Goal: Information Seeking & Learning: Learn about a topic

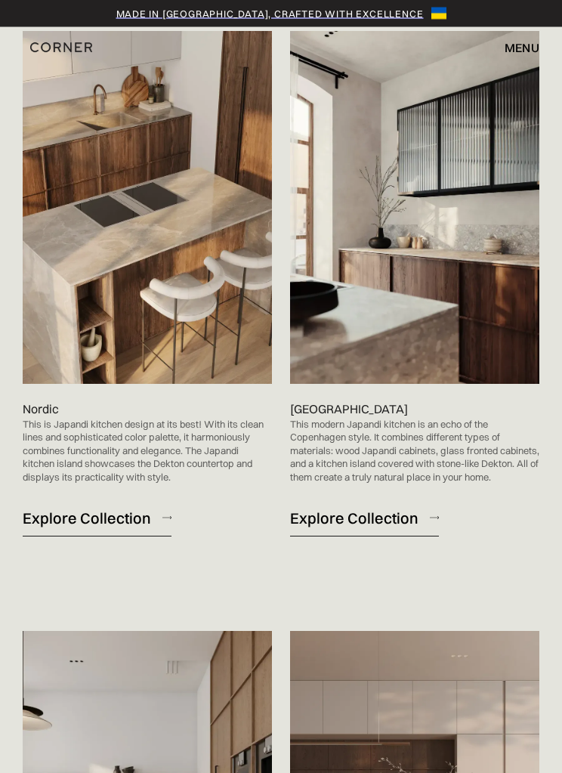
scroll to position [979, 0]
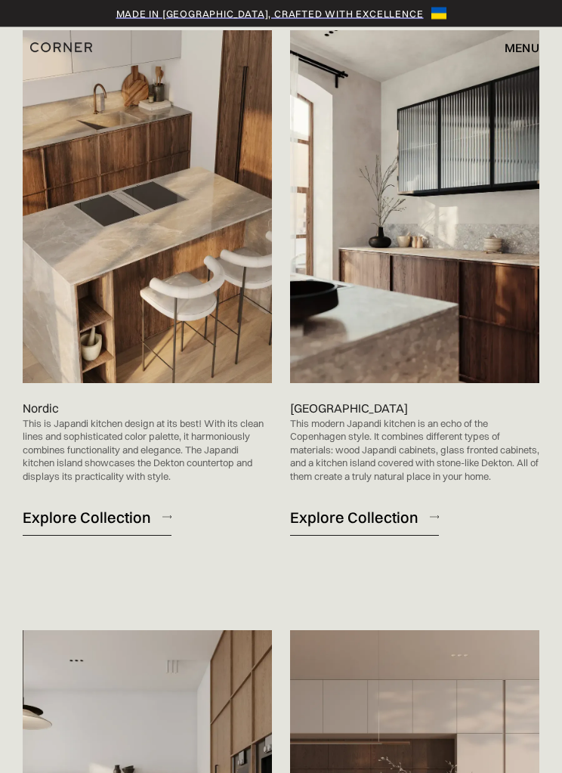
click at [107, 508] on div "Explore Collection" at bounding box center [87, 518] width 128 height 20
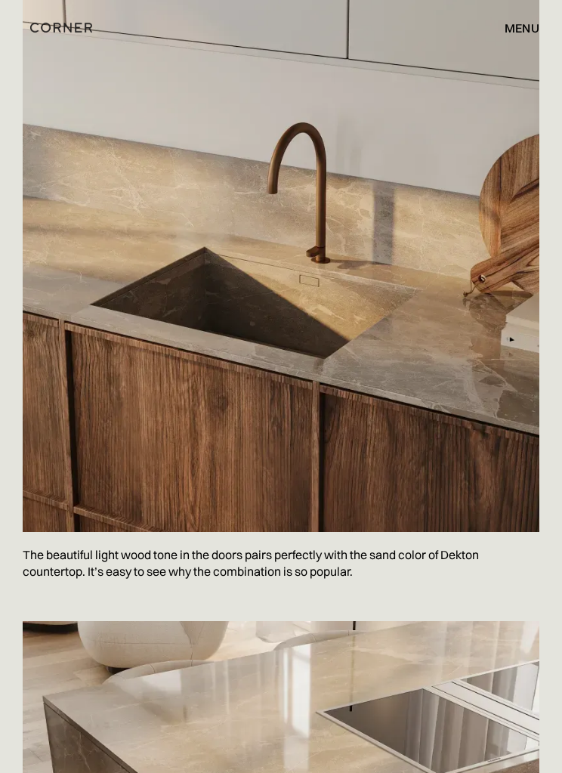
scroll to position [4177, 0]
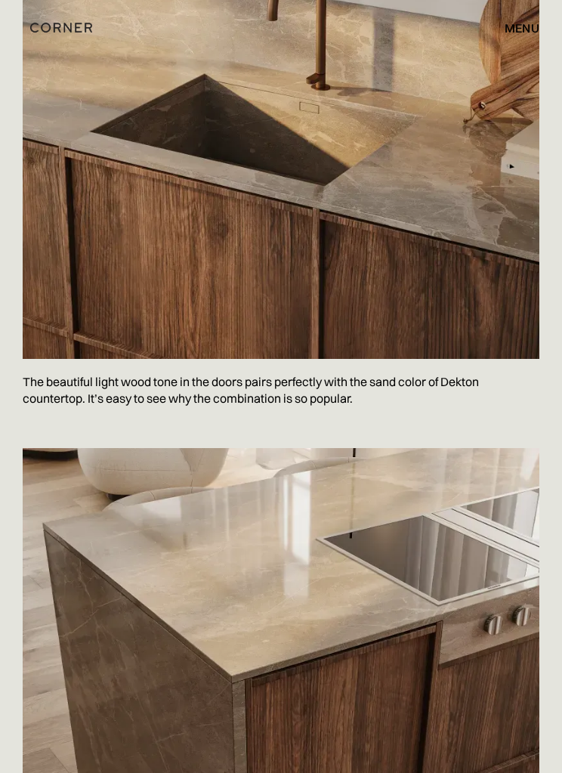
click at [524, 27] on div "menu" at bounding box center [522, 28] width 35 height 12
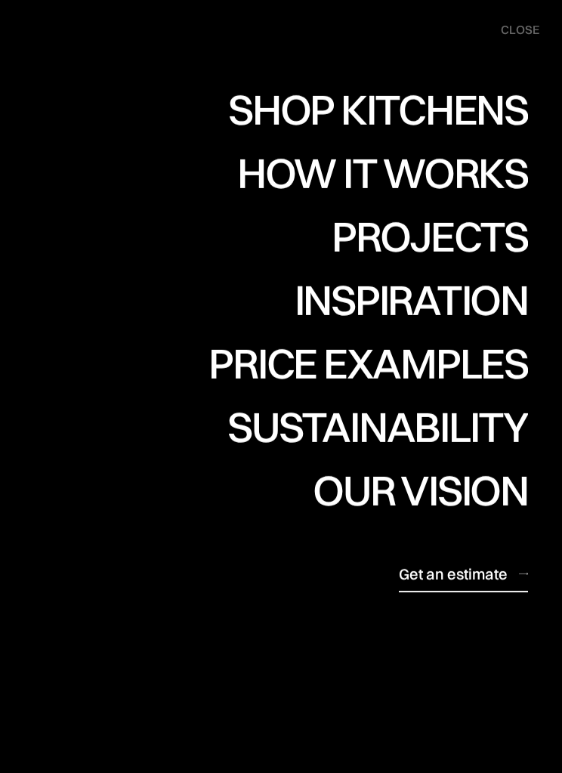
click at [488, 102] on div "Shop Kitchens" at bounding box center [378, 109] width 300 height 42
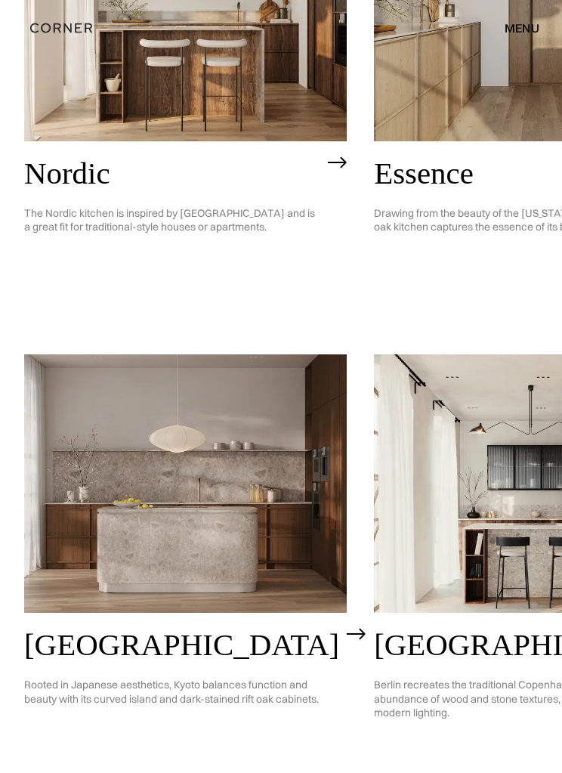
scroll to position [295, 0]
click at [157, 459] on img at bounding box center [185, 484] width 323 height 258
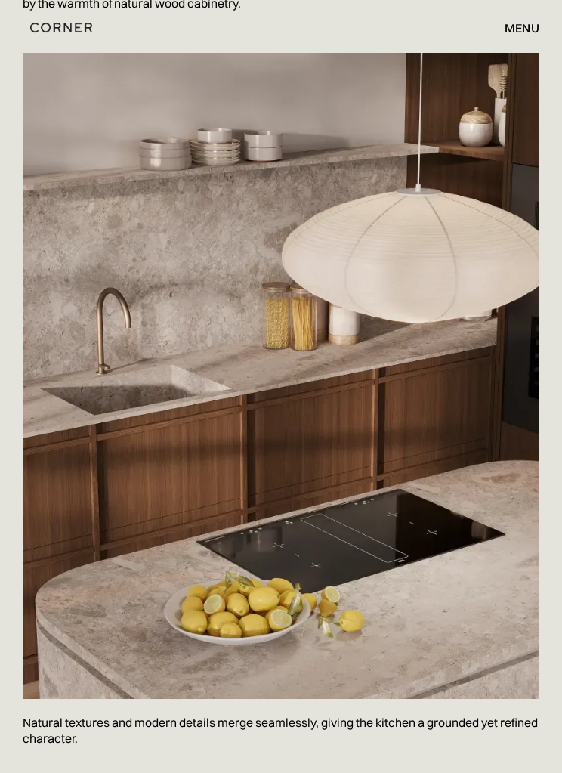
scroll to position [5448, 0]
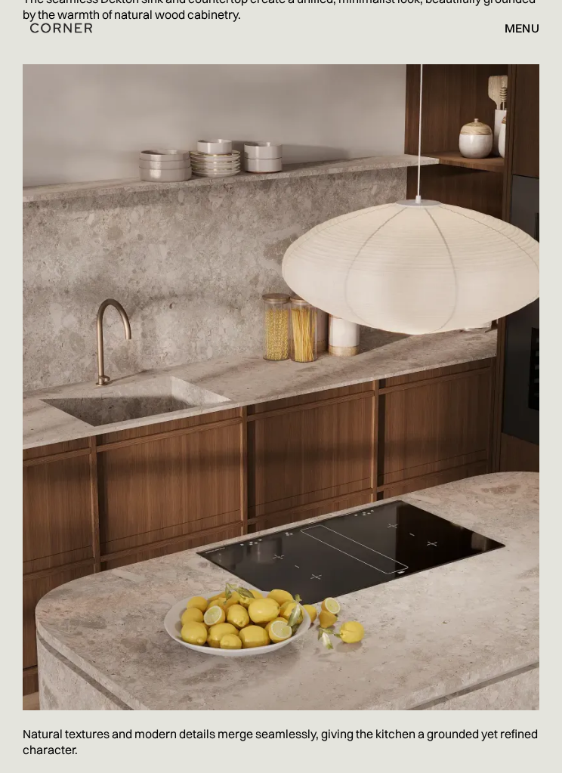
click at [521, 26] on div "menu" at bounding box center [522, 28] width 35 height 12
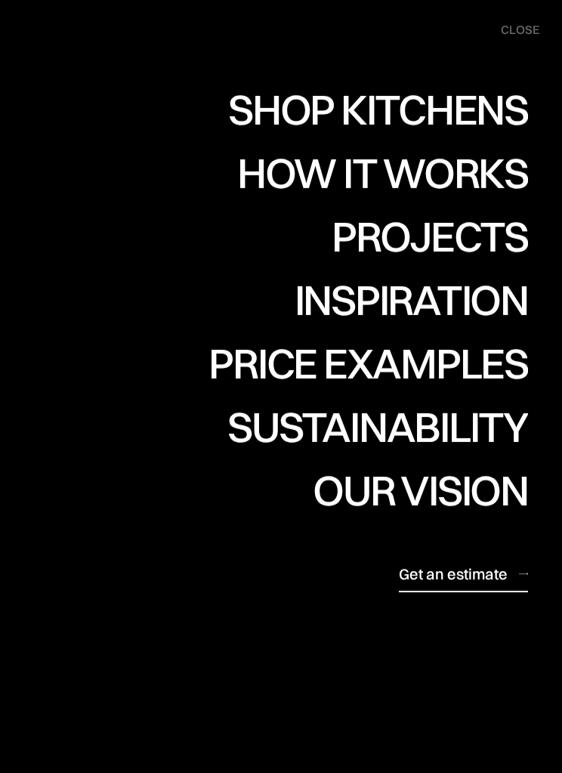
click at [429, 361] on div "Price examples" at bounding box center [369, 363] width 320 height 42
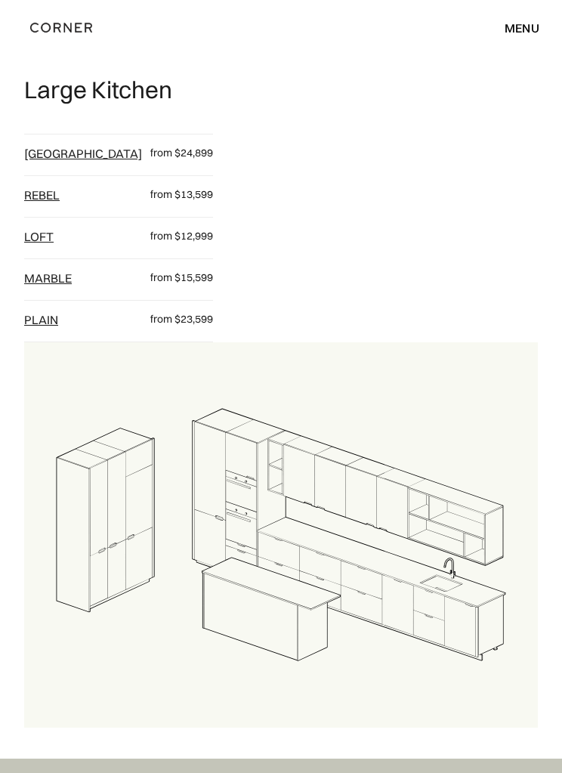
scroll to position [2485, 0]
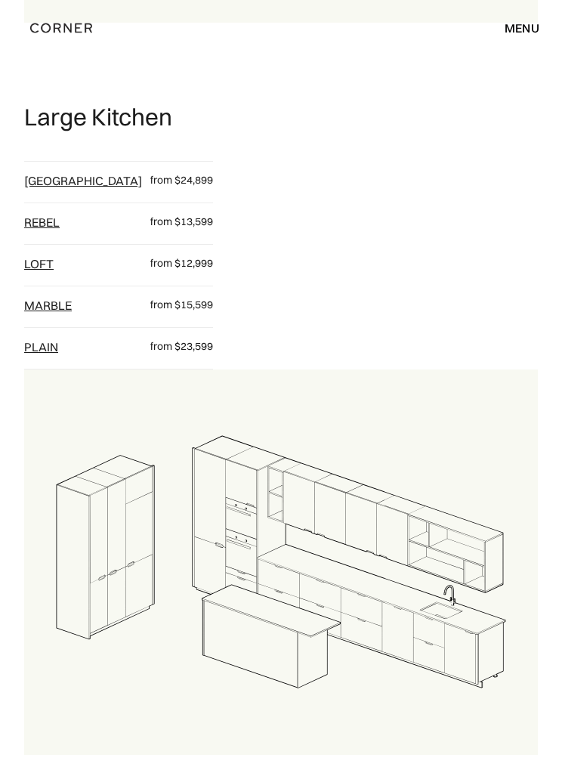
click at [522, 28] on div "menu" at bounding box center [522, 28] width 35 height 12
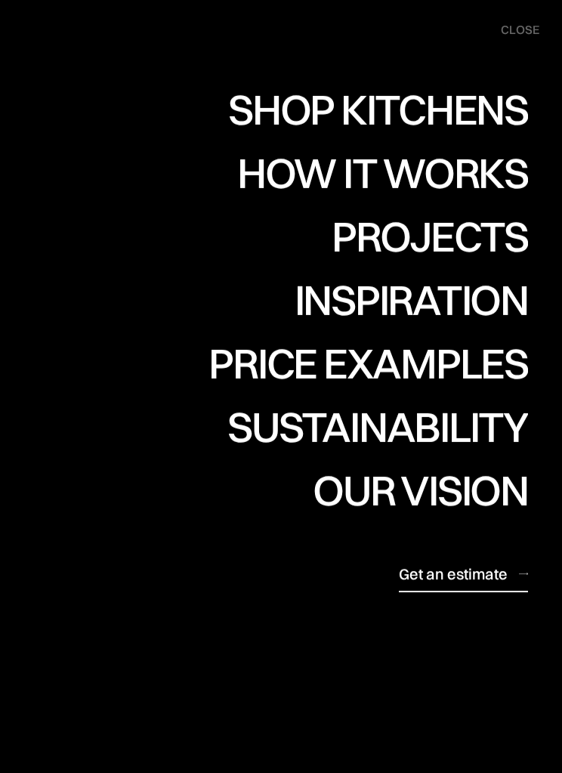
click at [476, 108] on div "Shop Kitchens" at bounding box center [378, 109] width 300 height 42
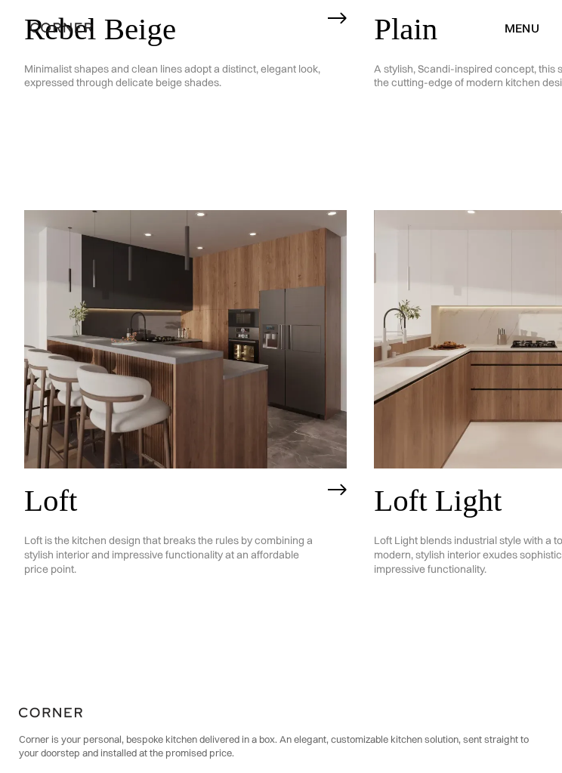
scroll to position [2879, 0]
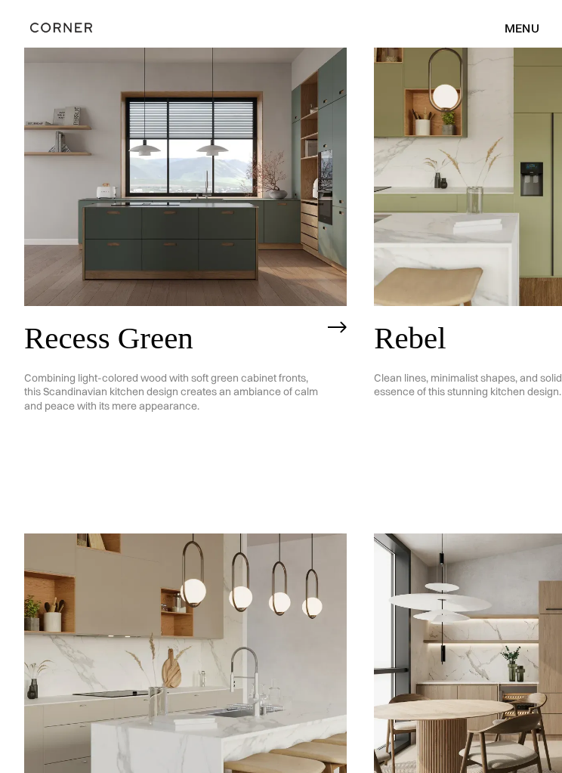
click at [524, 28] on div "menu" at bounding box center [522, 28] width 35 height 12
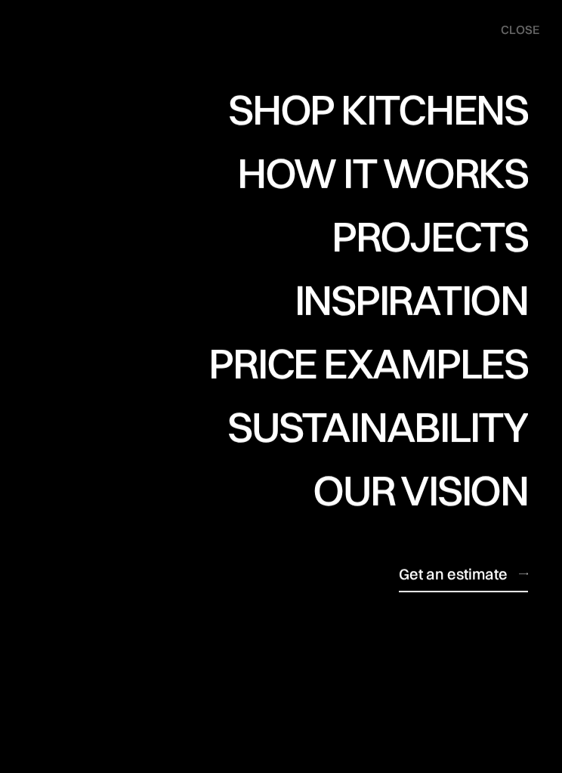
click at [475, 178] on div "How it works" at bounding box center [382, 173] width 291 height 42
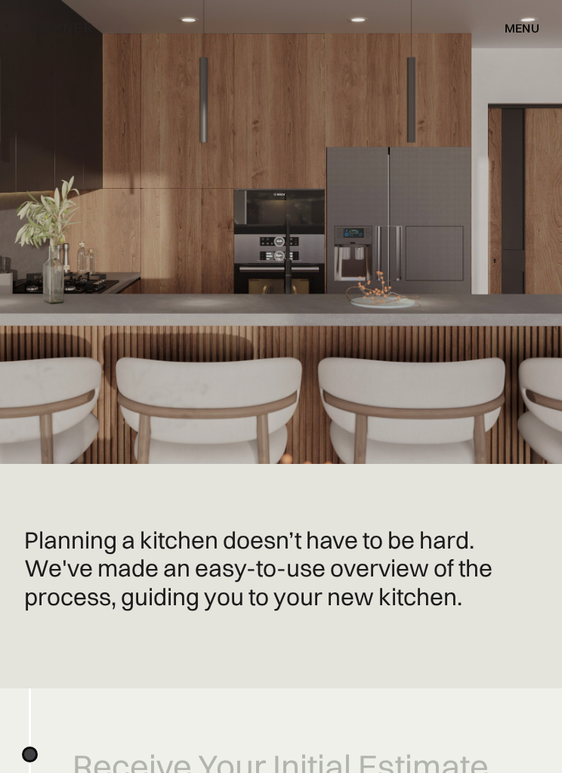
click at [522, 34] on div "menu" at bounding box center [522, 28] width 35 height 12
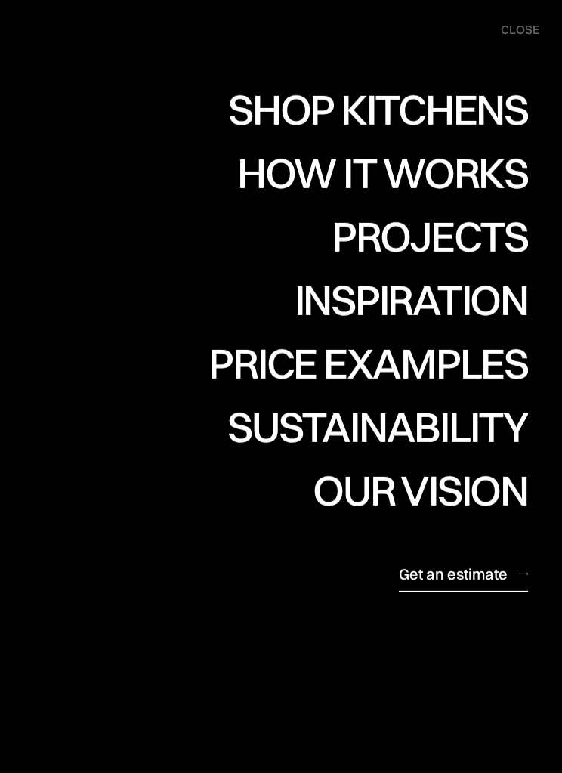
click at [482, 115] on div "Shop Kitchens" at bounding box center [378, 109] width 300 height 42
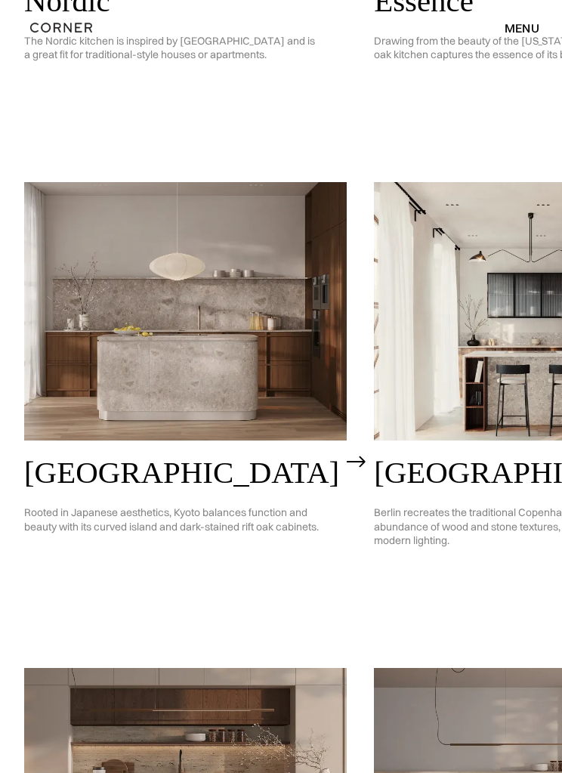
scroll to position [469, 0]
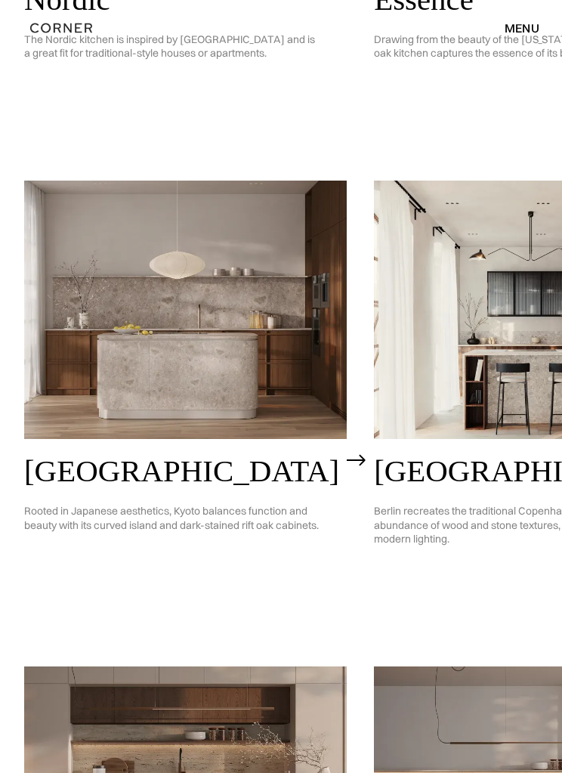
click at [186, 277] on img at bounding box center [185, 310] width 323 height 258
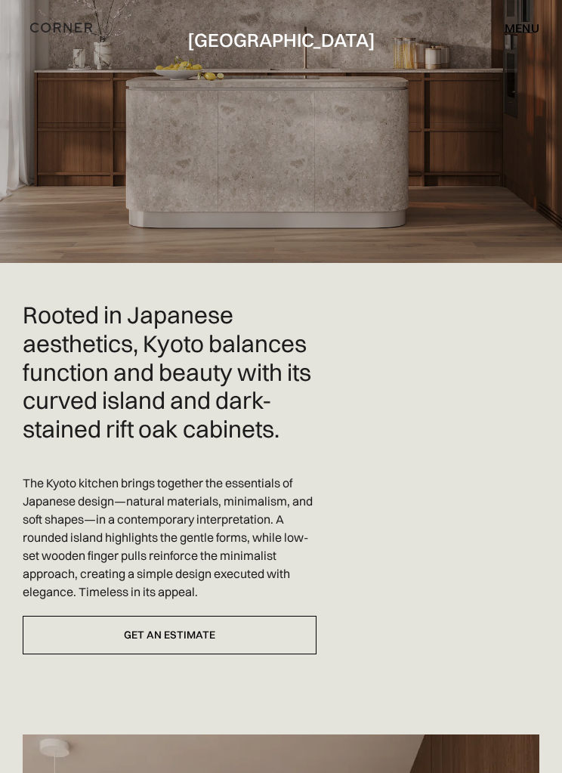
click at [527, 32] on div "menu" at bounding box center [522, 28] width 35 height 12
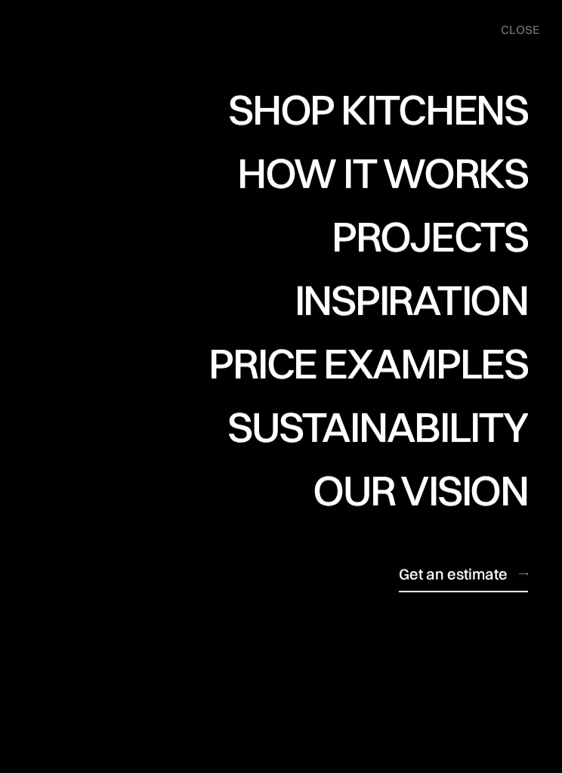
click at [481, 107] on div "Shop Kitchens" at bounding box center [378, 109] width 300 height 42
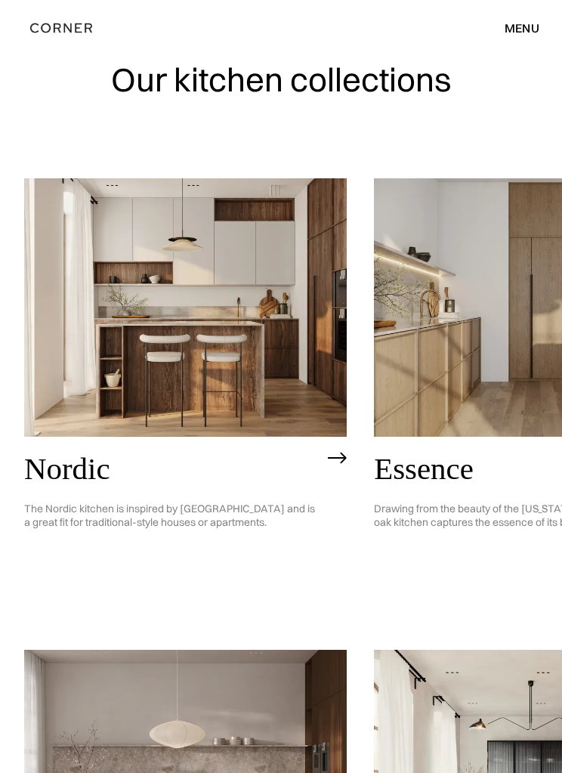
click at [459, 308] on img at bounding box center [535, 307] width 323 height 258
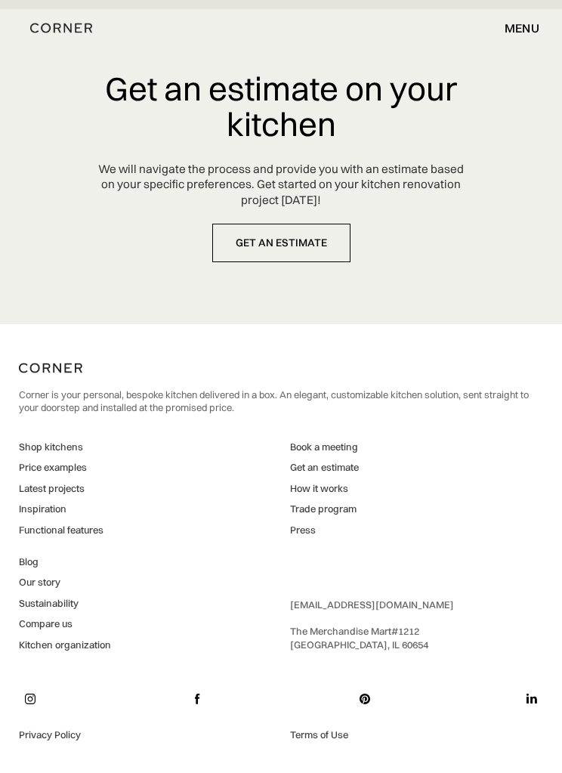
scroll to position [10908, 0]
click at [331, 496] on link "How it works" at bounding box center [324, 489] width 69 height 14
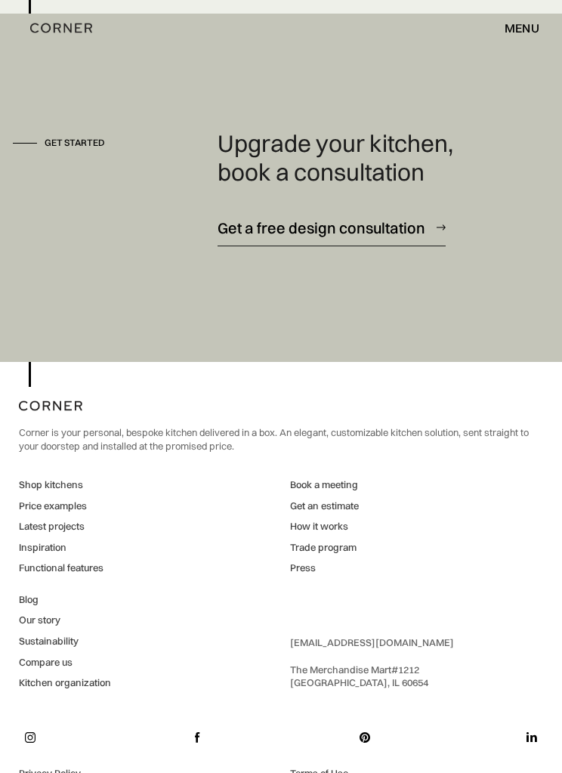
scroll to position [4450, 0]
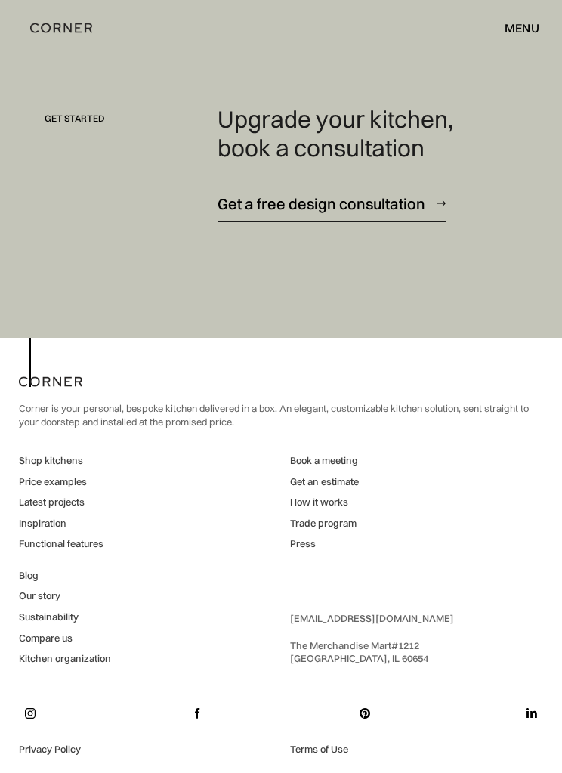
click at [92, 551] on link "Functional features" at bounding box center [61, 544] width 85 height 14
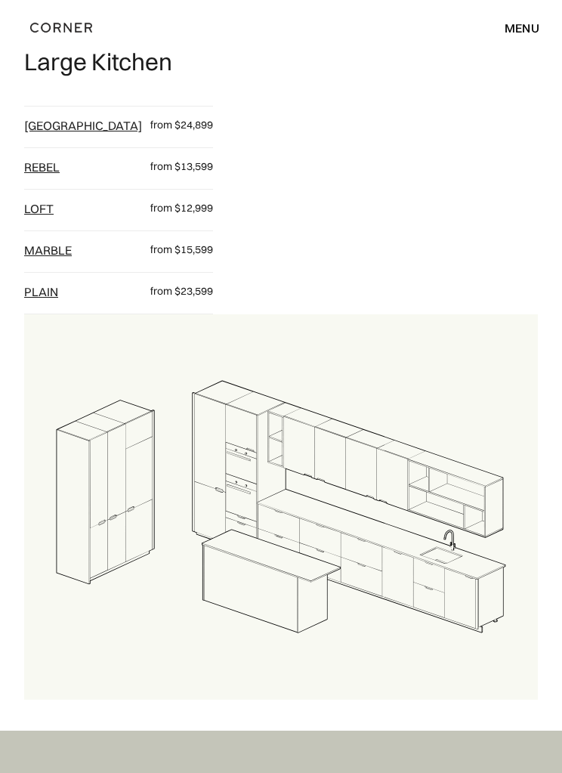
scroll to position [2530, 0]
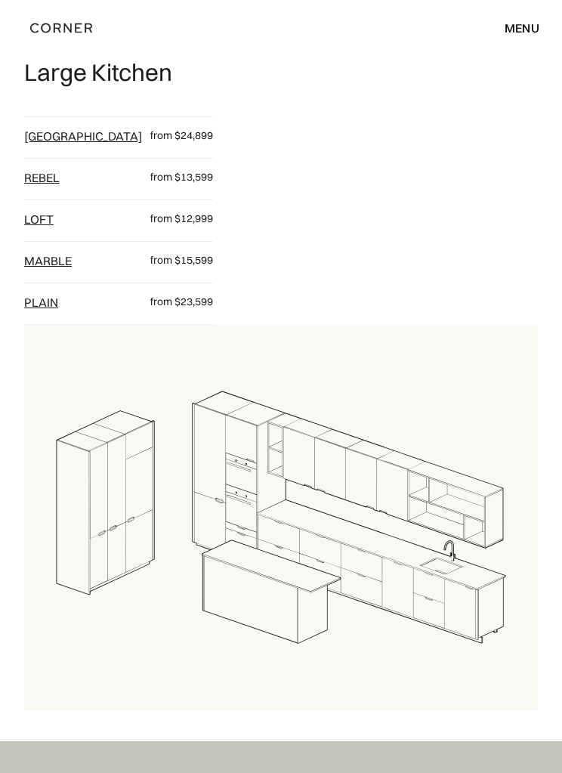
click at [49, 268] on link "Marble" at bounding box center [48, 260] width 48 height 15
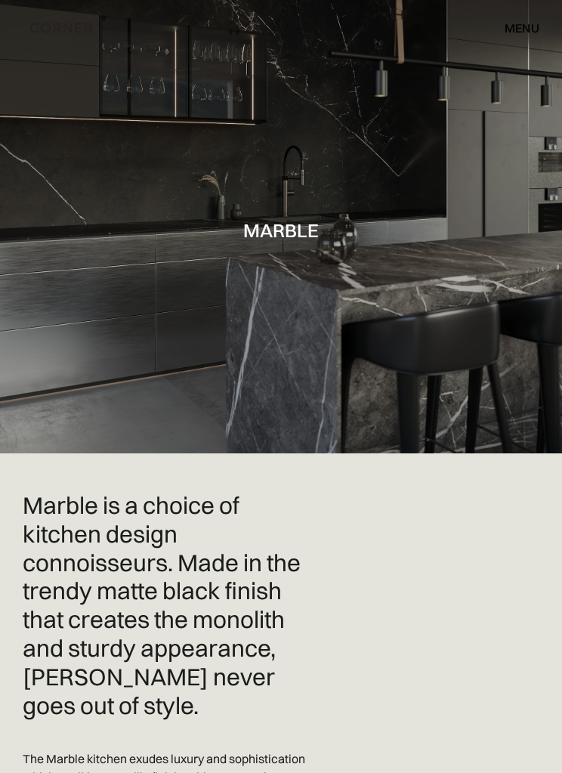
click at [521, 32] on div "menu" at bounding box center [522, 28] width 35 height 12
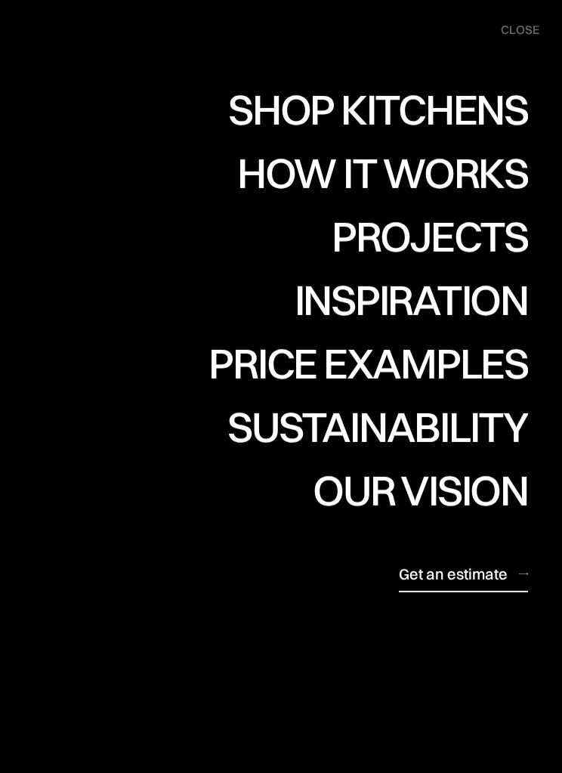
click at [493, 106] on div "Shop Kitchens" at bounding box center [378, 109] width 300 height 42
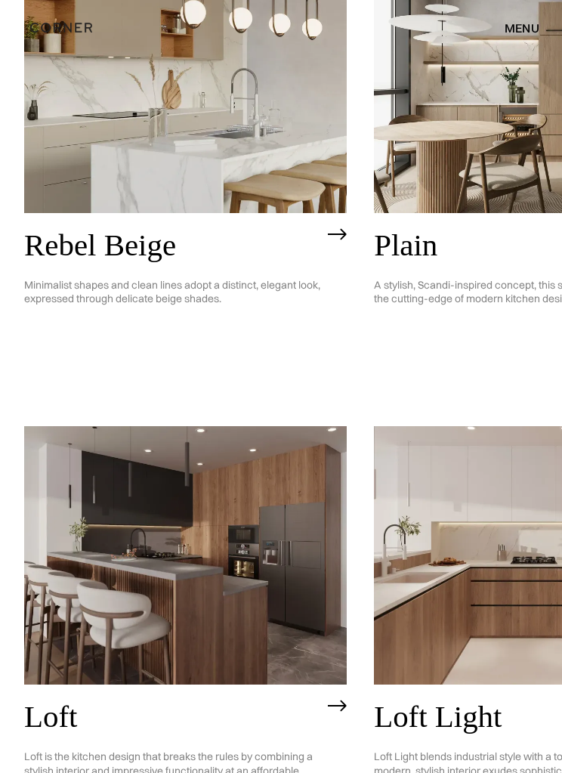
scroll to position [2653, 0]
click at [403, 700] on h2 "Loft Light" at bounding box center [522, 717] width 296 height 34
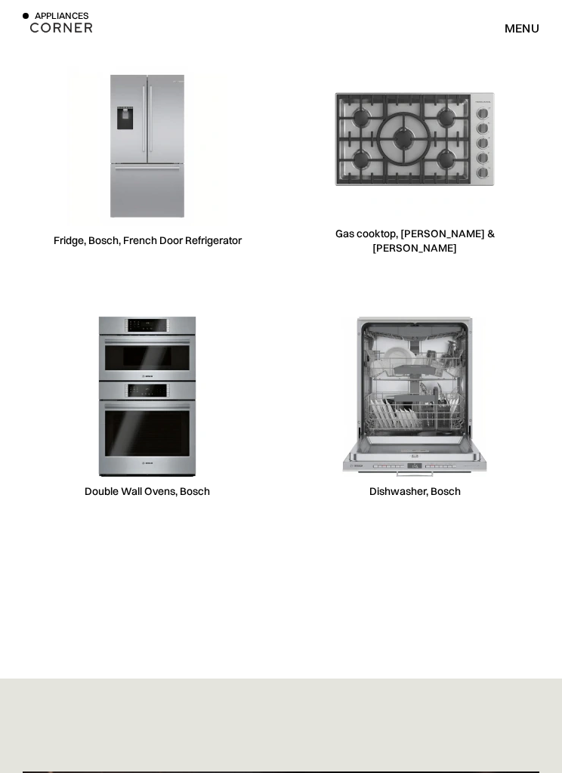
scroll to position [10358, 0]
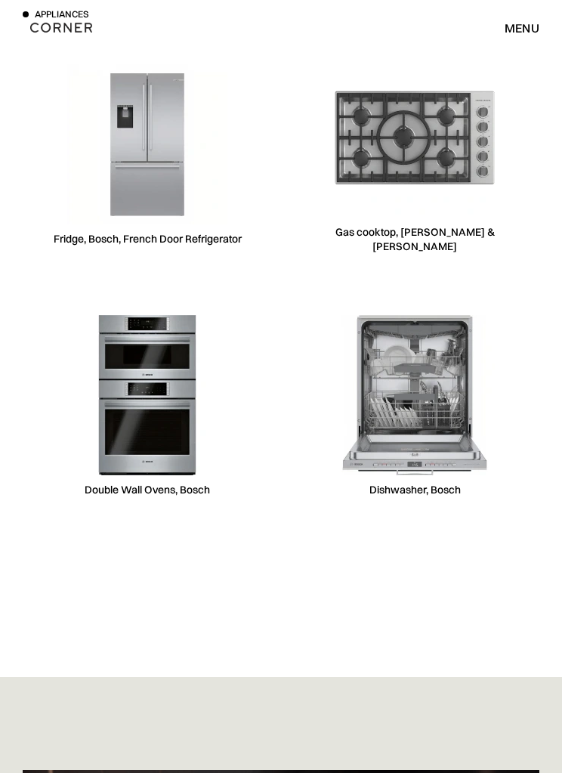
click at [524, 17] on div "menu close" at bounding box center [515, 28] width 50 height 26
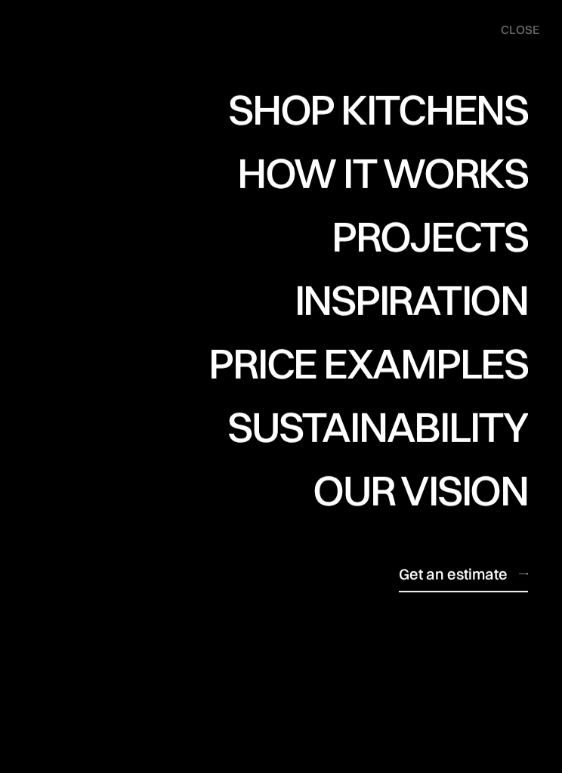
click at [477, 237] on div "Projects" at bounding box center [430, 236] width 196 height 42
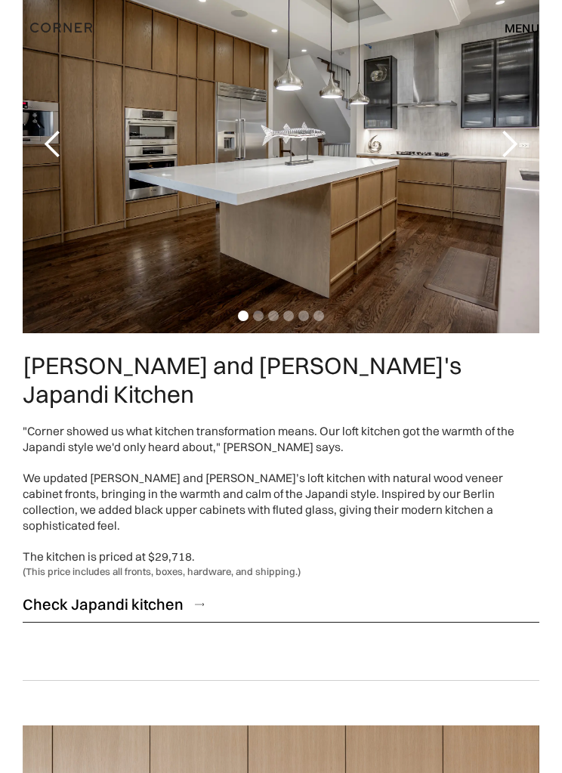
scroll to position [1051, 0]
click at [177, 594] on div "Check Japandi kitchen" at bounding box center [103, 604] width 161 height 20
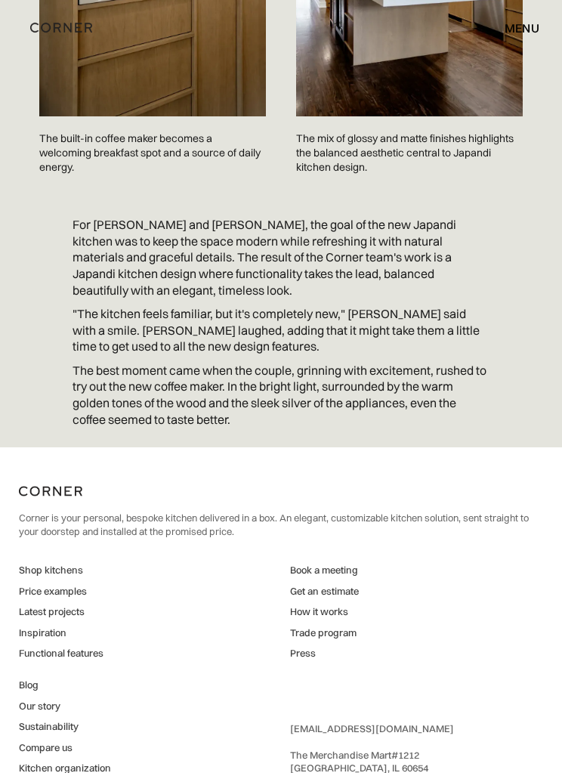
scroll to position [3673, 0]
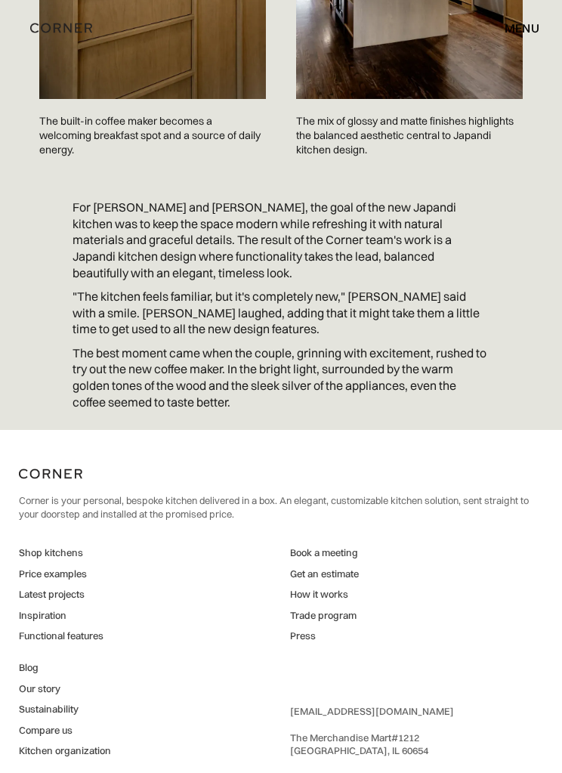
click at [54, 724] on link "Compare us" at bounding box center [65, 731] width 92 height 14
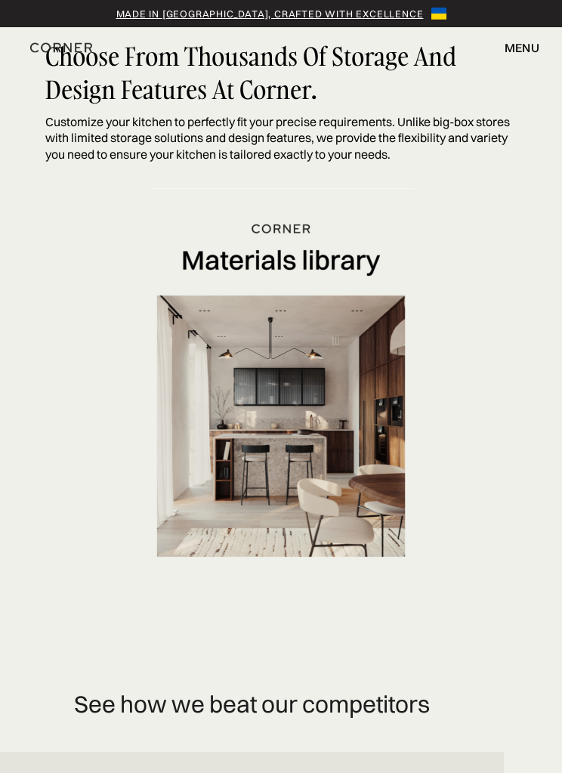
scroll to position [2698, 0]
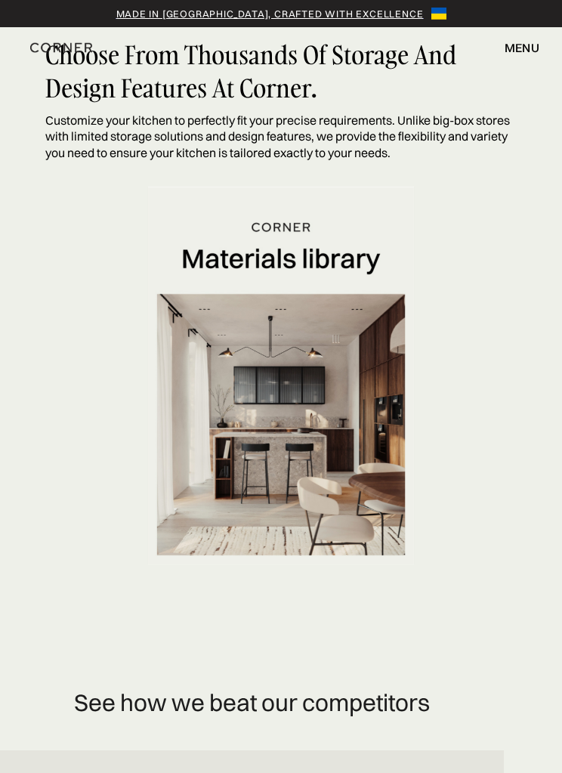
click at [332, 270] on img at bounding box center [281, 376] width 267 height 378
click at [280, 436] on img at bounding box center [281, 376] width 267 height 378
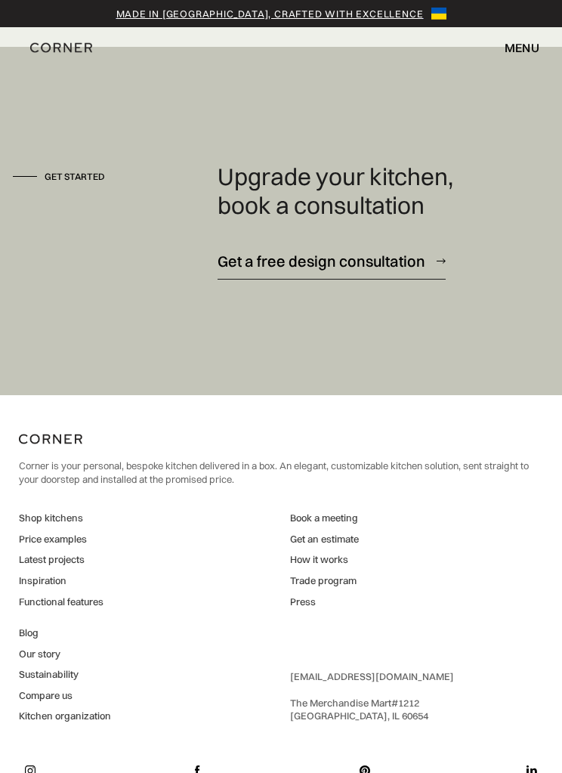
scroll to position [4336, 0]
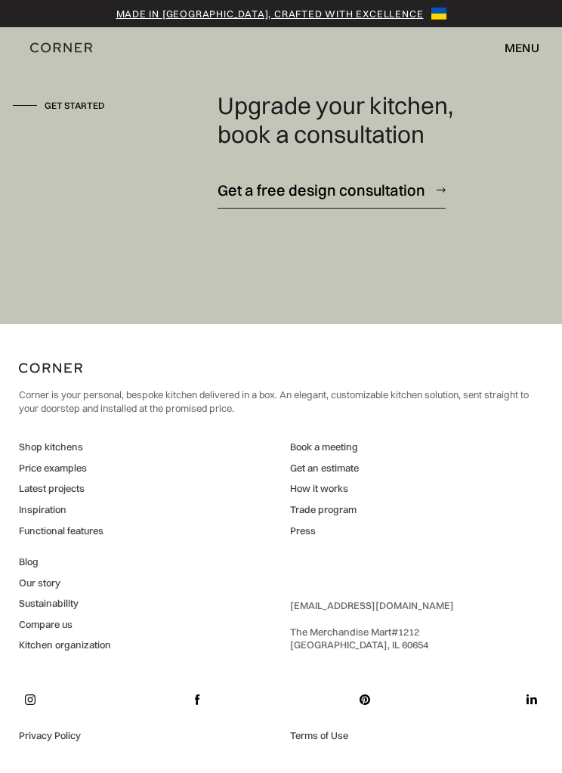
click at [34, 569] on link "Blog" at bounding box center [65, 562] width 92 height 14
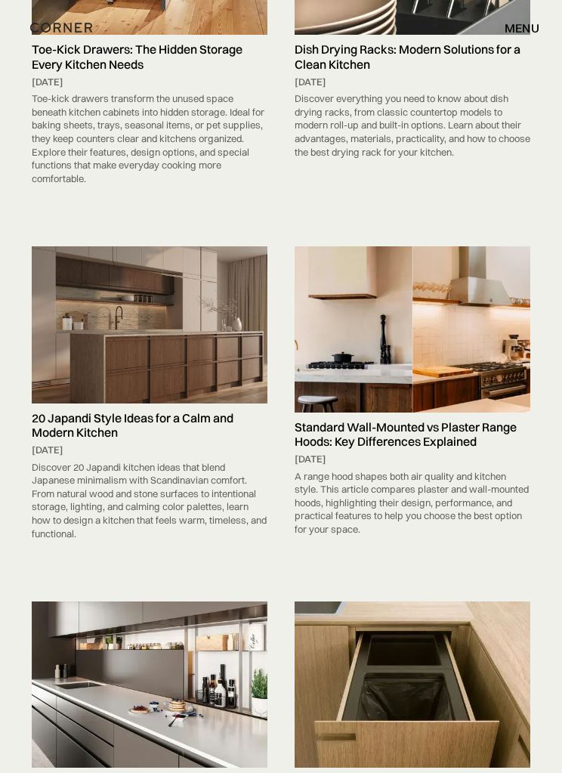
scroll to position [1087, 0]
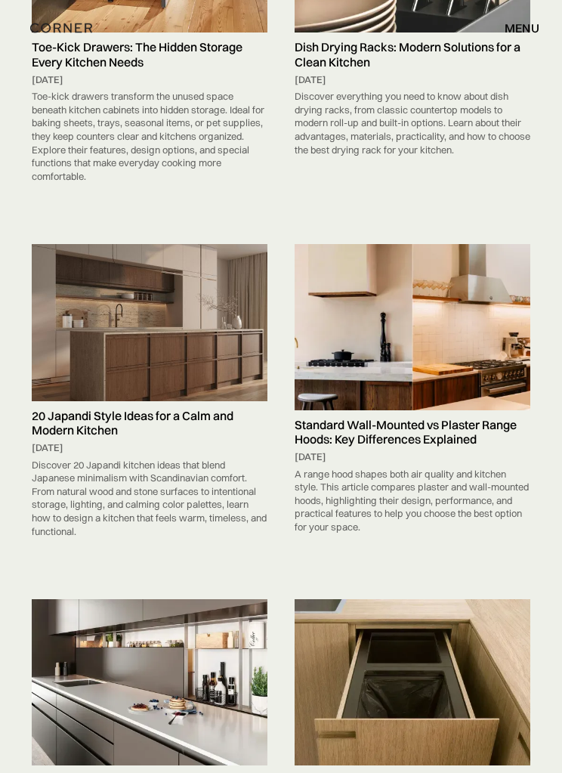
click at [147, 414] on h5 "20 Japandi Style Ideas for a Calm and Modern Kitchen" at bounding box center [150, 423] width 236 height 29
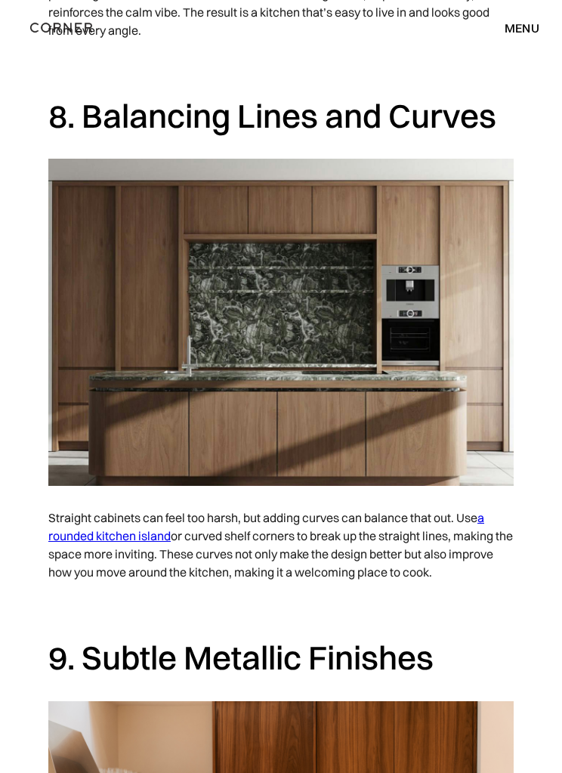
scroll to position [4868, 0]
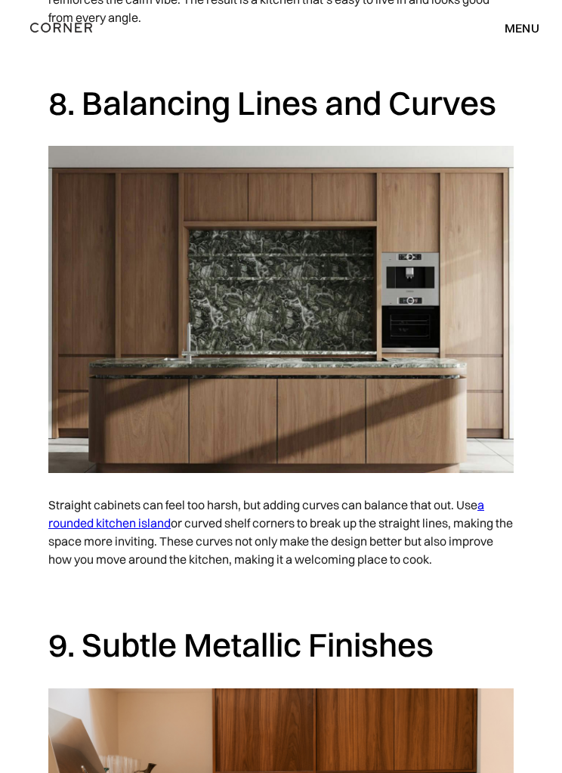
click at [128, 511] on link "a rounded kitchen island" at bounding box center [266, 514] width 436 height 33
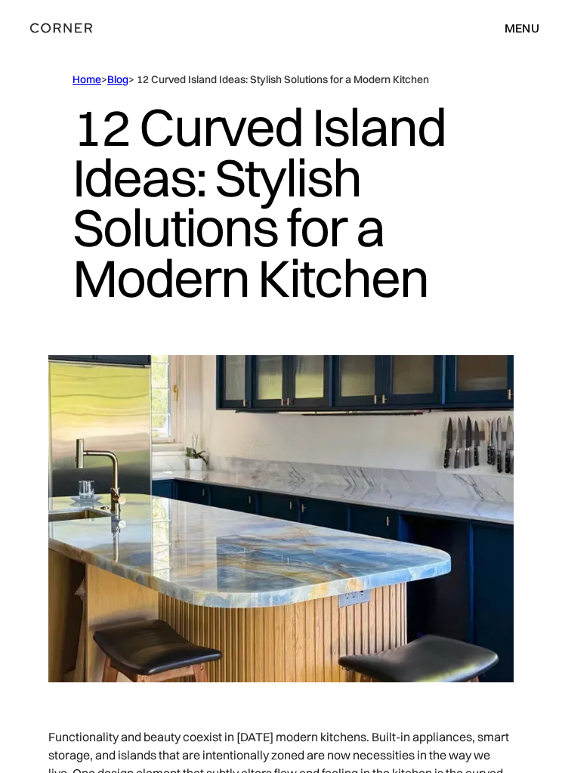
click at [533, 27] on div "menu" at bounding box center [522, 28] width 35 height 12
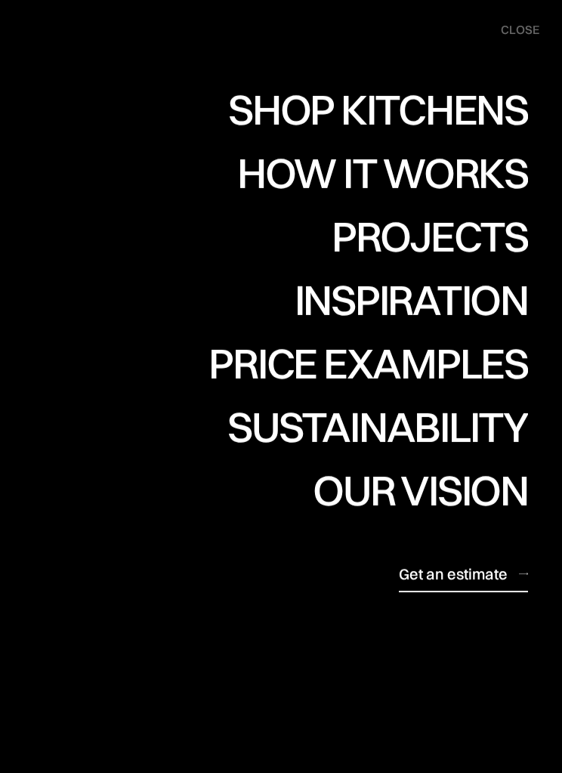
click at [456, 229] on div "Projects" at bounding box center [430, 236] width 196 height 42
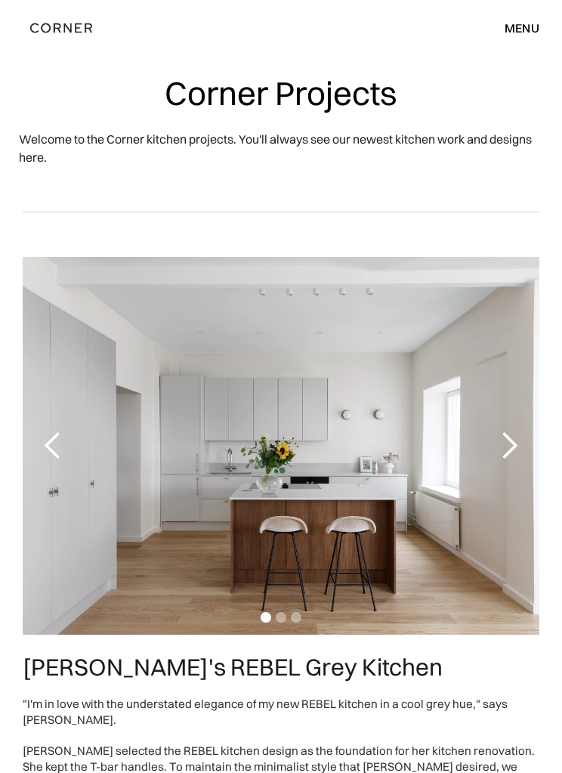
click at [522, 29] on div "menu" at bounding box center [522, 28] width 35 height 12
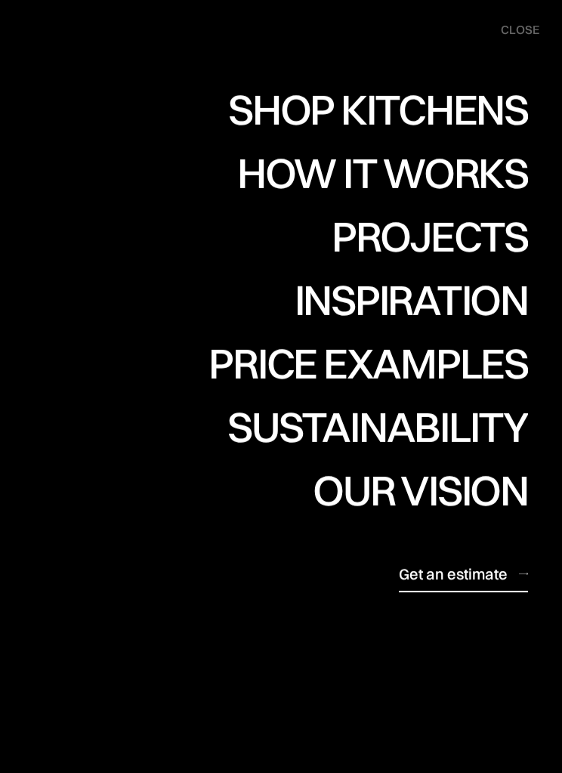
click at [458, 293] on div "Inspiration" at bounding box center [411, 300] width 233 height 42
